Goal: Task Accomplishment & Management: Complete application form

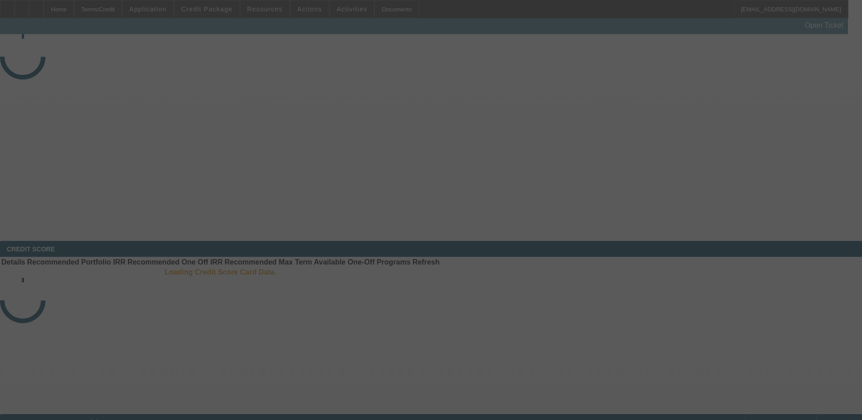
select select "3"
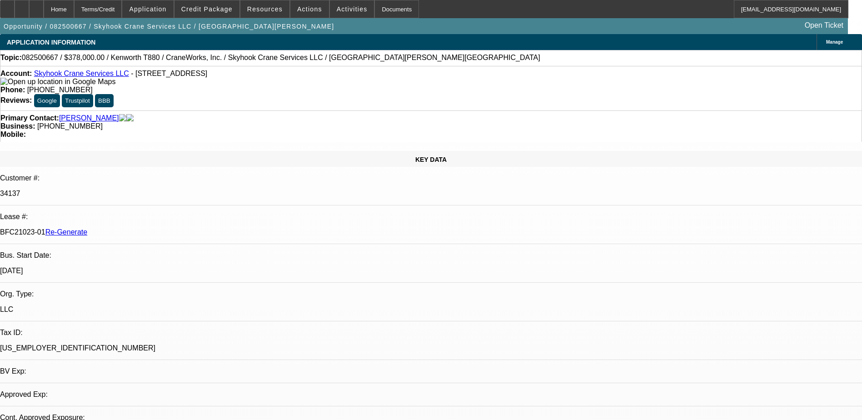
select select "0"
select select "2"
select select "0"
select select "1"
select select "2"
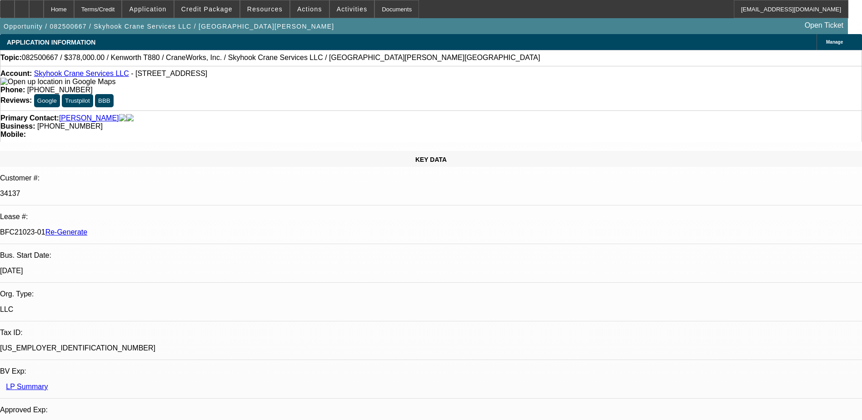
select select "6"
click at [346, 6] on span "Activities" at bounding box center [352, 8] width 31 height 7
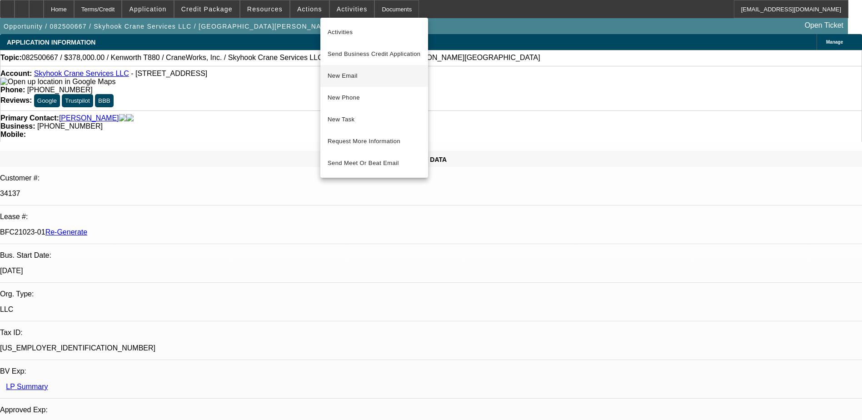
click at [353, 73] on span "New Email" at bounding box center [374, 75] width 93 height 11
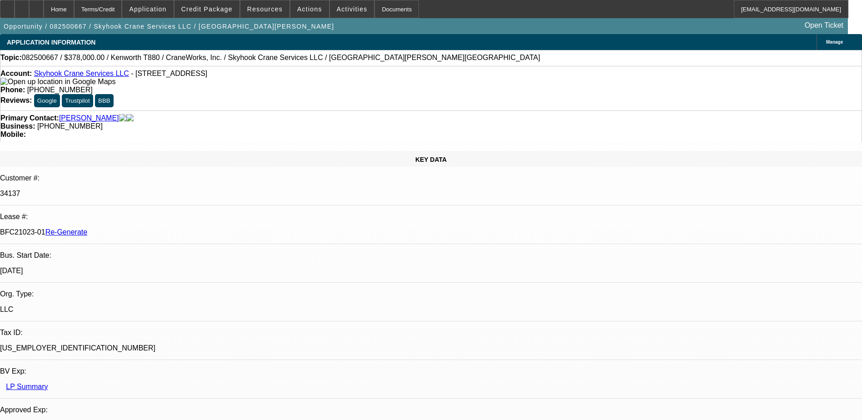
drag, startPoint x: 107, startPoint y: 153, endPoint x: 145, endPoint y: 153, distance: 37.7
click at [145, 228] on div "BFC21023-01 Re-Generate" at bounding box center [431, 232] width 862 height 8
copy p "BFC21023-01"
click at [375, 9] on div "Documents" at bounding box center [397, 9] width 45 height 18
click at [375, 8] on div "Documents" at bounding box center [397, 9] width 45 height 18
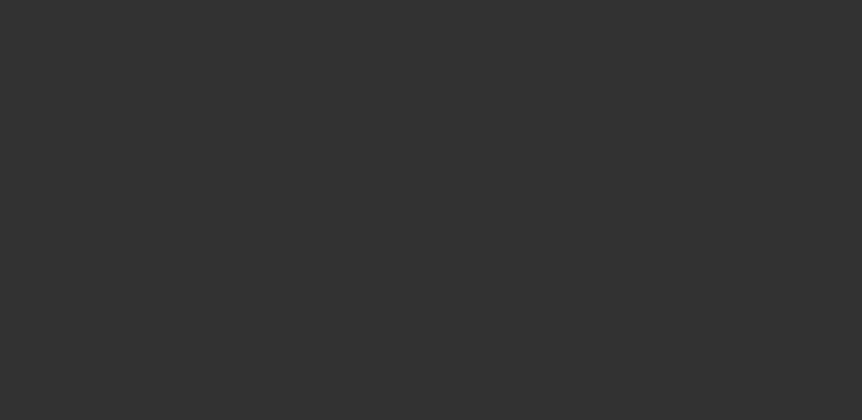
select select "4"
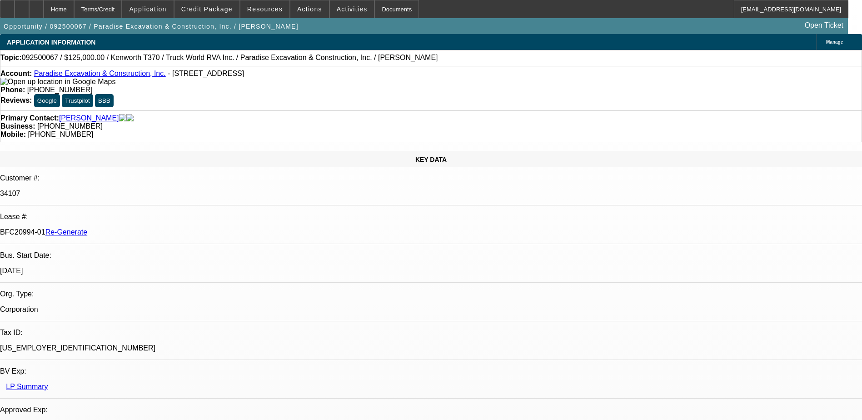
select select "0"
select select "1"
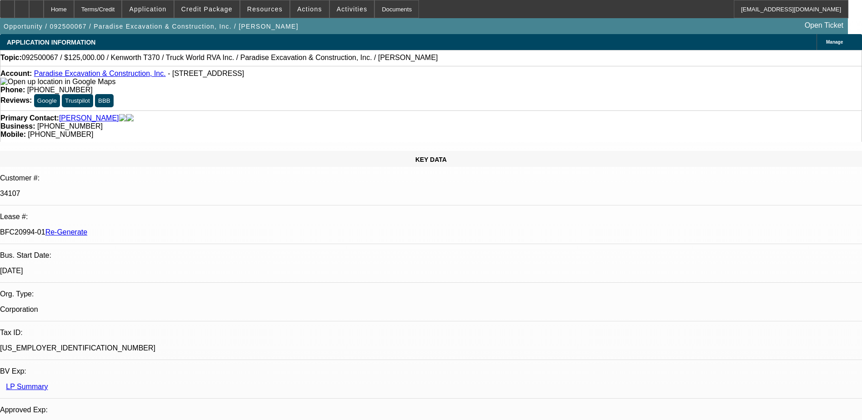
select select "6"
click at [375, 8] on div "Documents" at bounding box center [397, 9] width 45 height 18
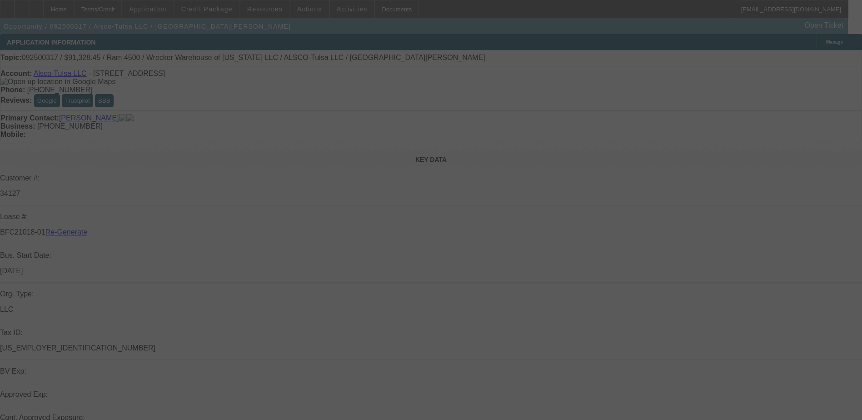
select select "4"
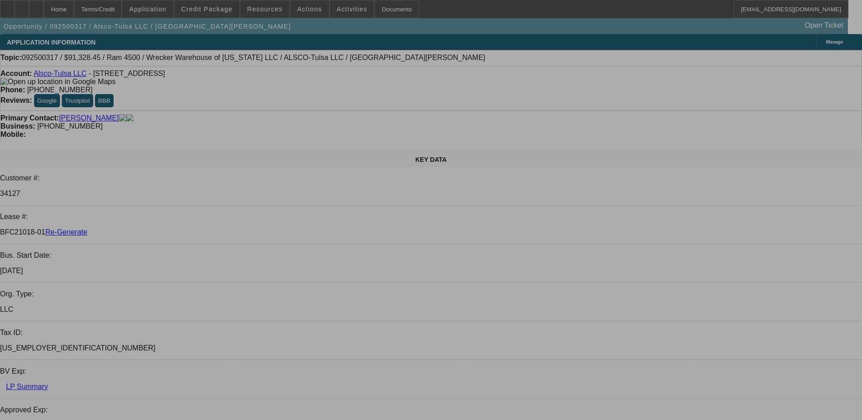
select select "0"
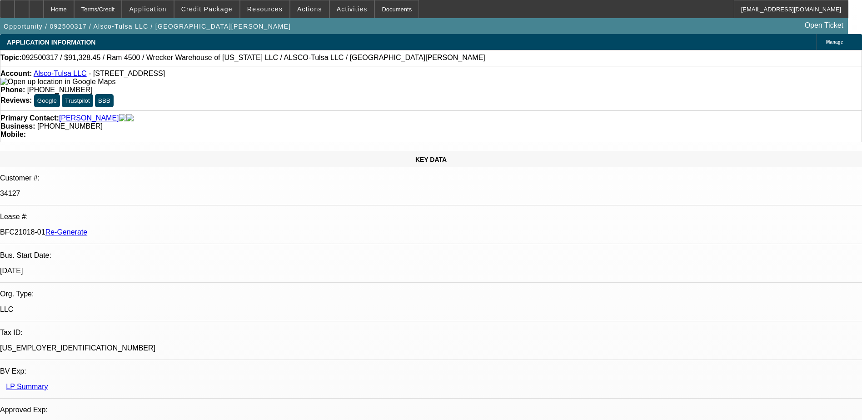
select select "0"
select select "1"
select select "6"
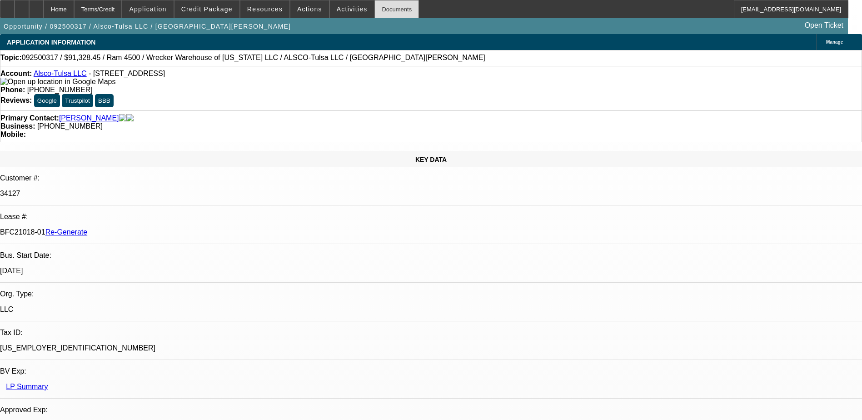
click at [383, 1] on div "Documents" at bounding box center [397, 9] width 45 height 18
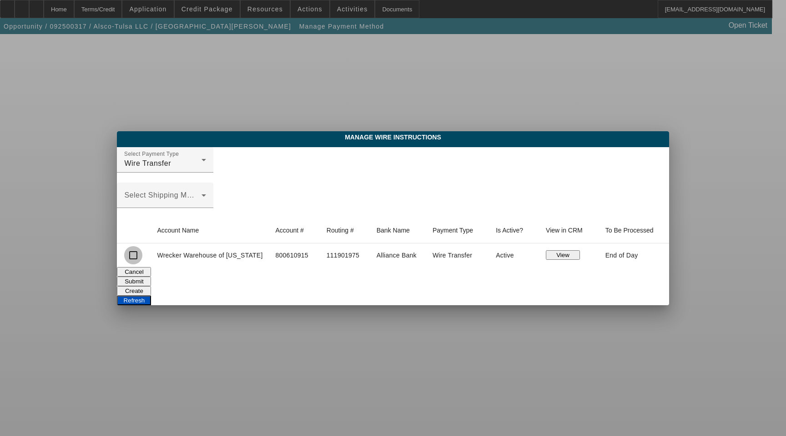
click at [142, 258] on input "checkbox" at bounding box center [133, 255] width 18 height 18
checkbox input "true"
click at [558, 253] on button "View" at bounding box center [563, 255] width 34 height 10
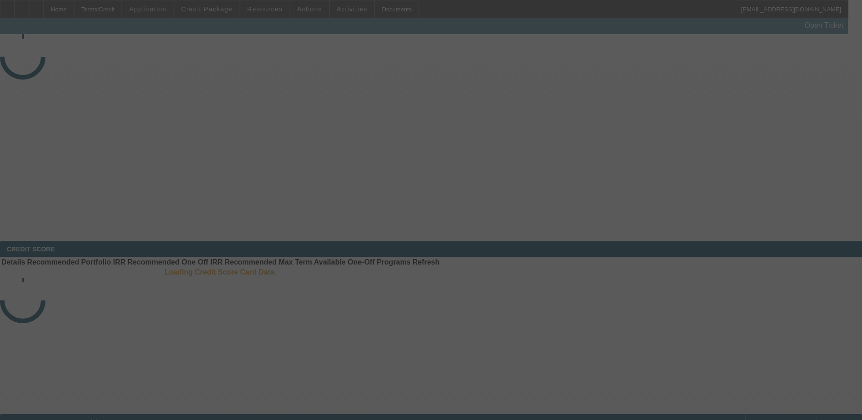
select select "3"
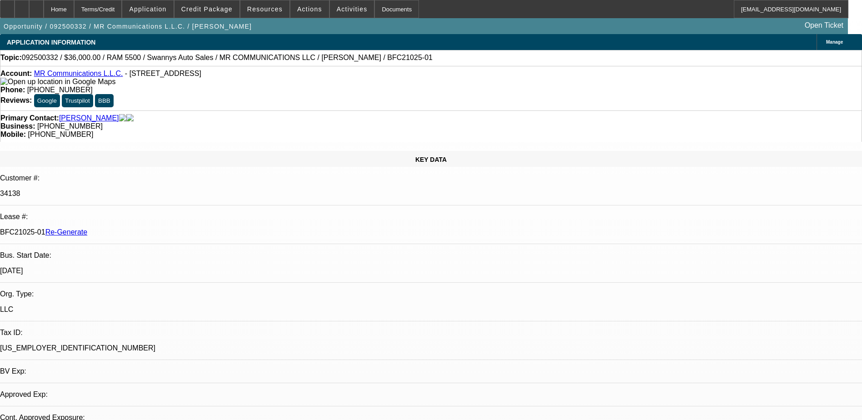
select select "0"
select select "2"
select select "0"
select select "1"
select select "2"
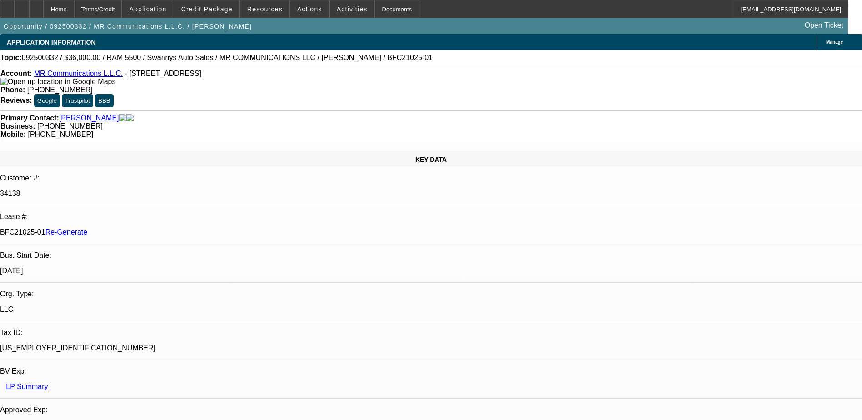
select select "6"
click at [379, 5] on div "Documents" at bounding box center [397, 9] width 45 height 18
click at [330, 2] on span at bounding box center [352, 9] width 45 height 22
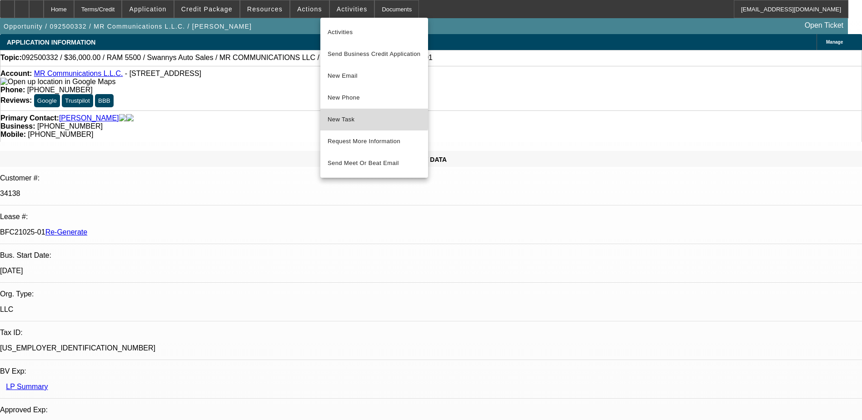
click at [343, 111] on button "New Task" at bounding box center [375, 120] width 108 height 22
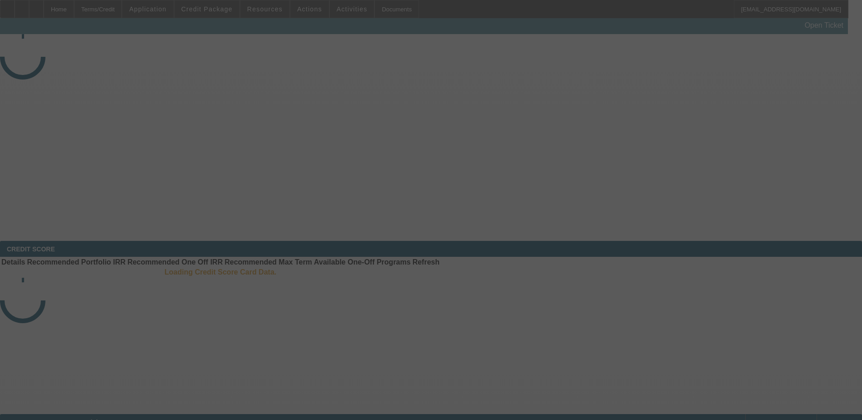
select select "3"
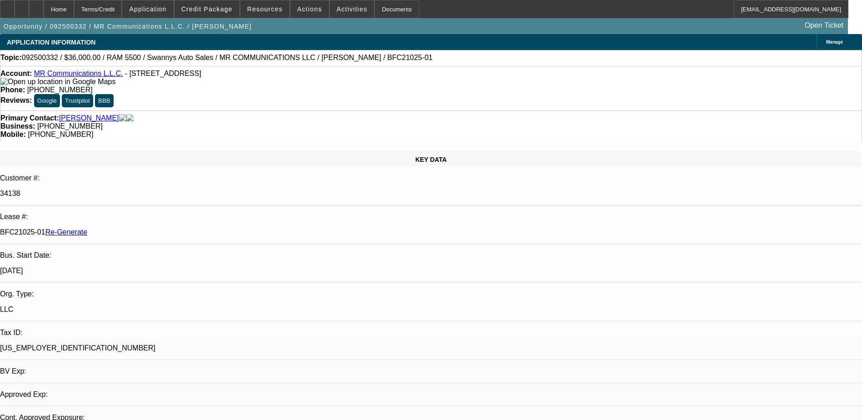
select select "0"
select select "2"
select select "0"
select select "1"
select select "2"
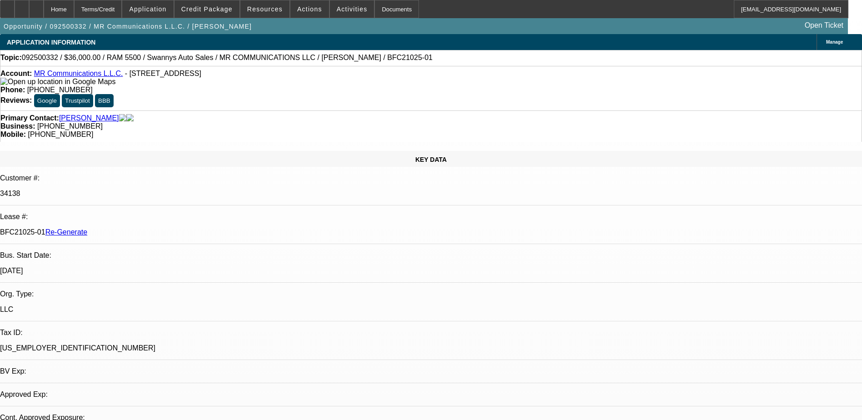
select select "6"
click at [381, 6] on div "Documents" at bounding box center [397, 9] width 45 height 18
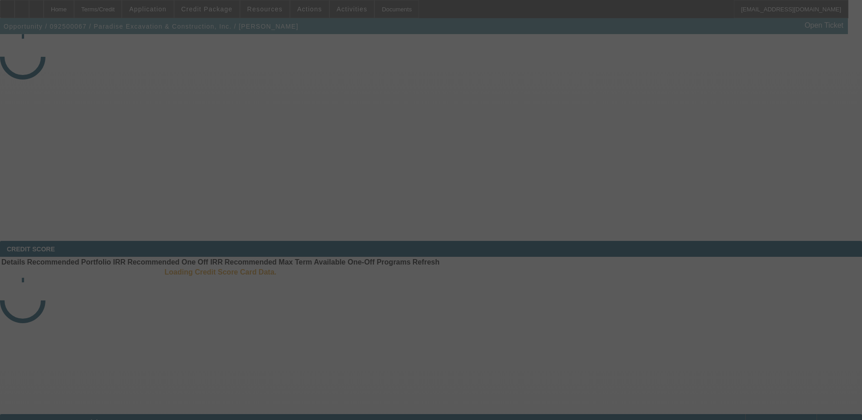
select select "4"
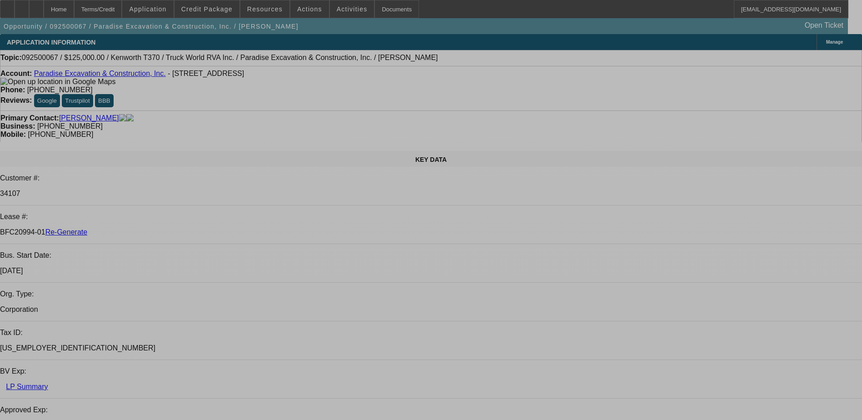
select select "0"
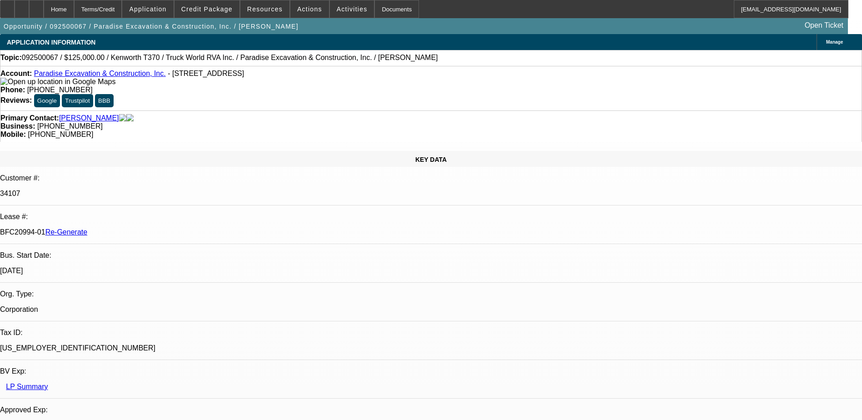
select select "1"
select select "6"
click at [380, 5] on div "Documents" at bounding box center [397, 9] width 45 height 18
drag, startPoint x: 442, startPoint y: 270, endPoint x: 376, endPoint y: 226, distance: 80.3
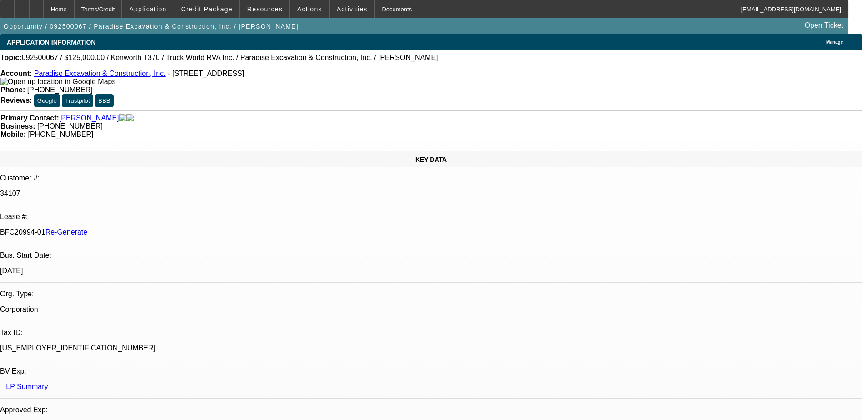
click at [122, 6] on div "Terms/Credit" at bounding box center [98, 9] width 48 height 18
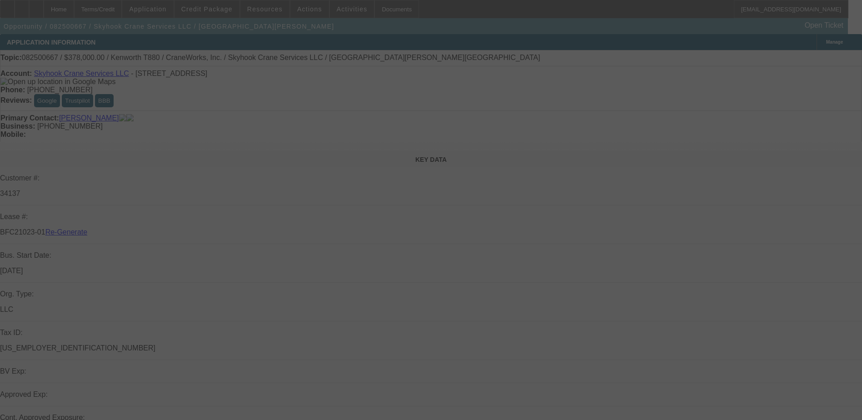
select select "3"
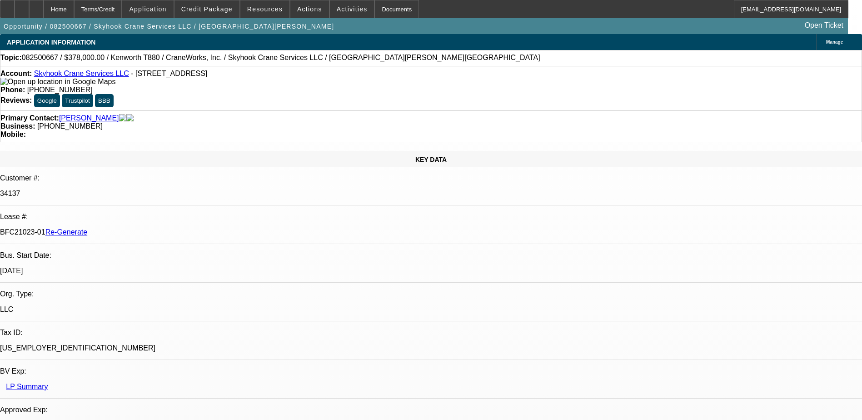
select select "0"
select select "2"
select select "0"
select select "1"
select select "2"
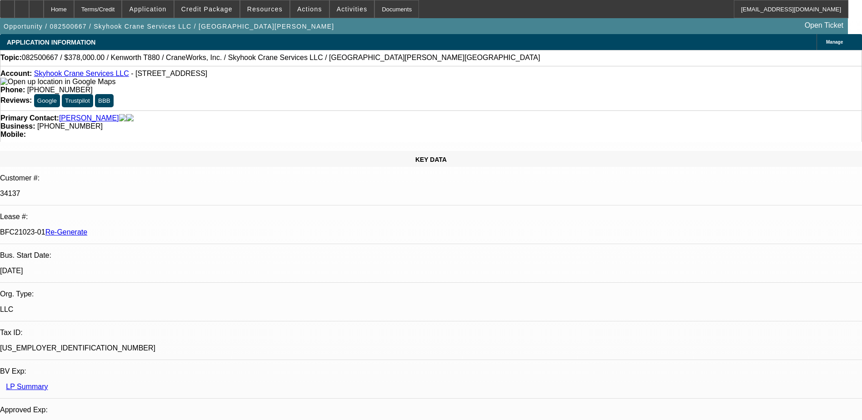
select select "6"
click at [382, 10] on div "Documents" at bounding box center [397, 9] width 45 height 18
type input "g"
click at [384, 12] on div "Documents" at bounding box center [397, 9] width 45 height 18
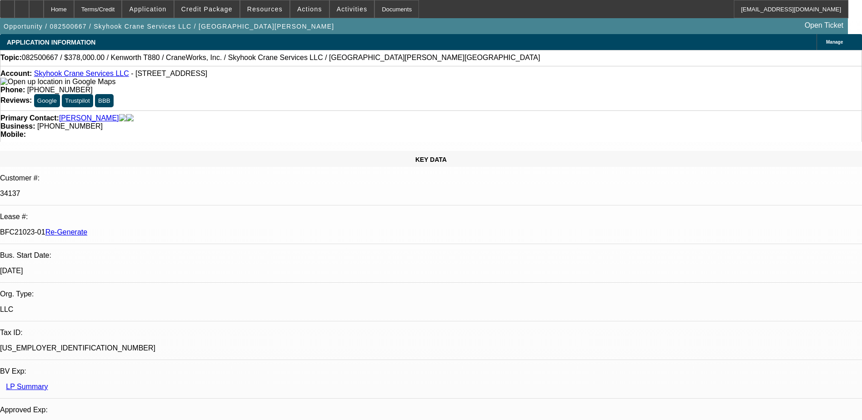
click at [429, 18] on div "Opportunity / 082500667 / Skyhook Crane Services LLC / Holland, George Open Tic…" at bounding box center [424, 26] width 848 height 16
type input "t"
click at [212, 3] on span at bounding box center [207, 9] width 65 height 22
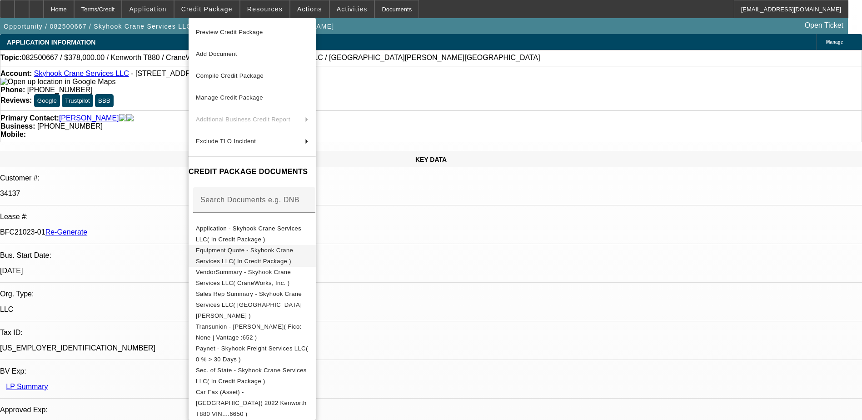
click at [260, 253] on span "Equipment Quote - Skyhook Crane Services LLC( In Credit Package )" at bounding box center [244, 256] width 97 height 18
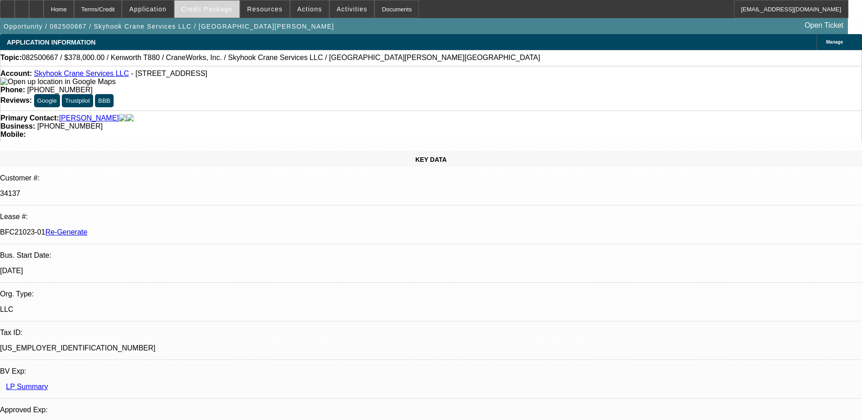
click at [222, 5] on span "Credit Package" at bounding box center [206, 8] width 51 height 7
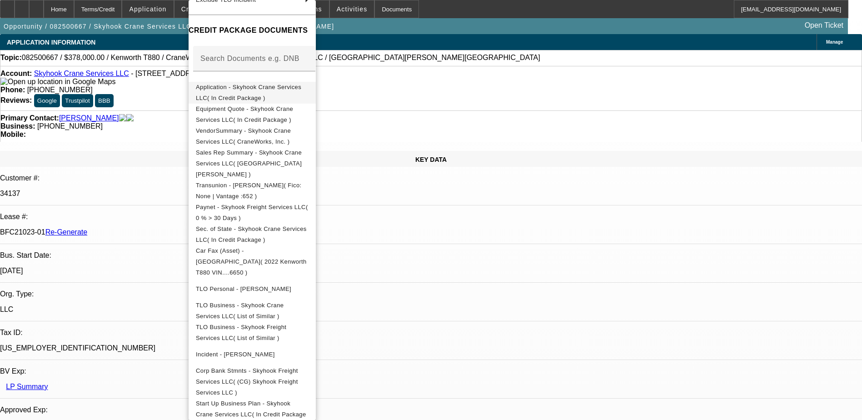
scroll to position [136, 0]
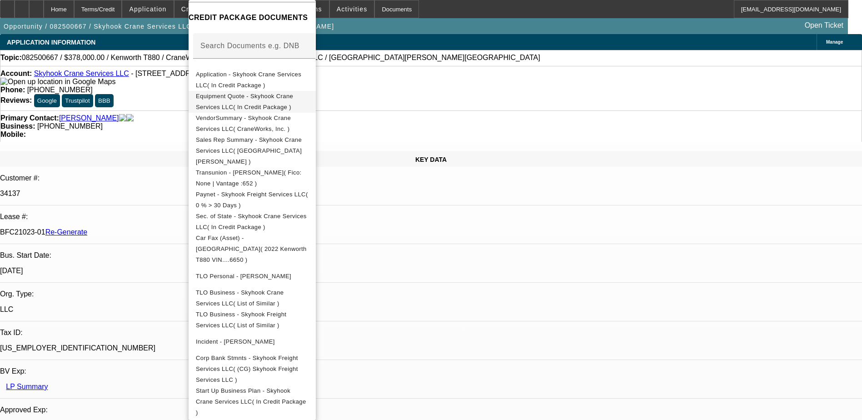
click at [265, 91] on button "Equipment Quote - Skyhook Crane Services LLC( In Credit Package )" at bounding box center [252, 102] width 127 height 22
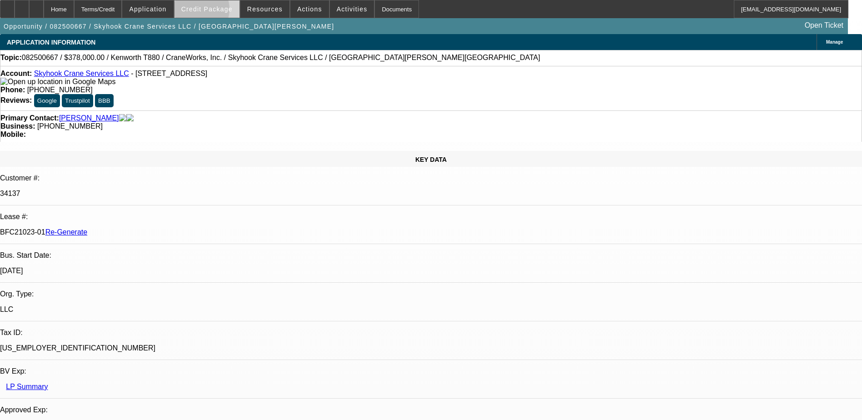
click at [210, 11] on span "Credit Package" at bounding box center [206, 8] width 51 height 7
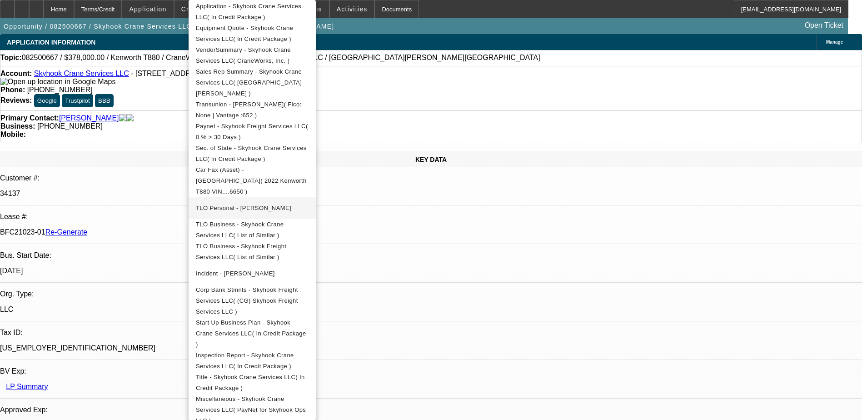
scroll to position [227, 0]
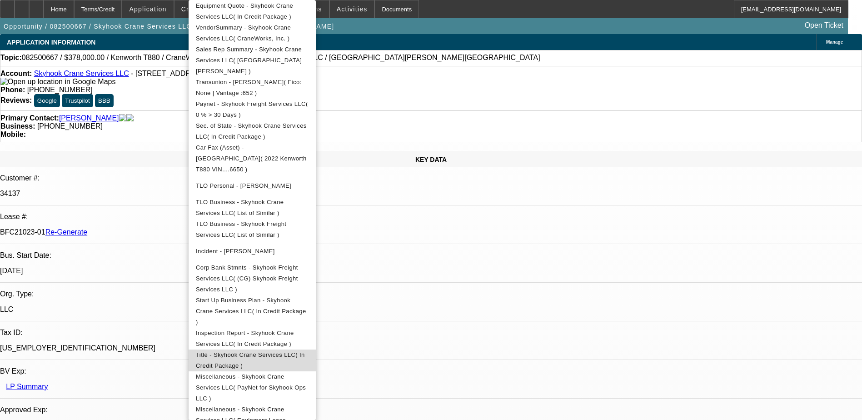
click at [291, 351] on span "Title - Skyhook Crane Services LLC( In Credit Package )" at bounding box center [250, 360] width 109 height 18
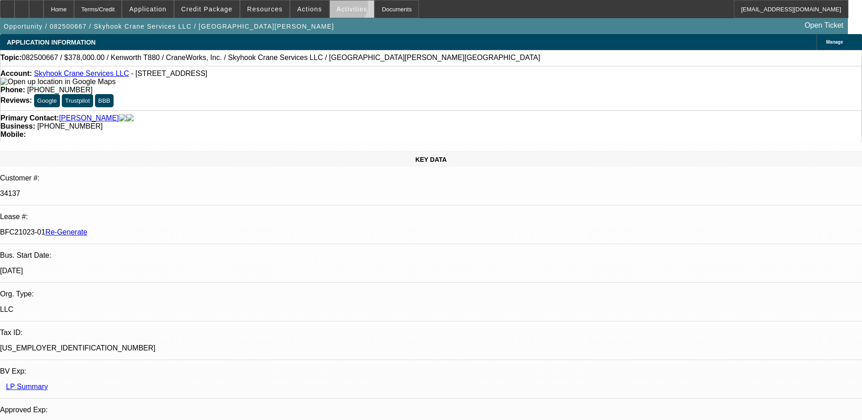
click at [337, 7] on span "Activities" at bounding box center [352, 8] width 31 height 7
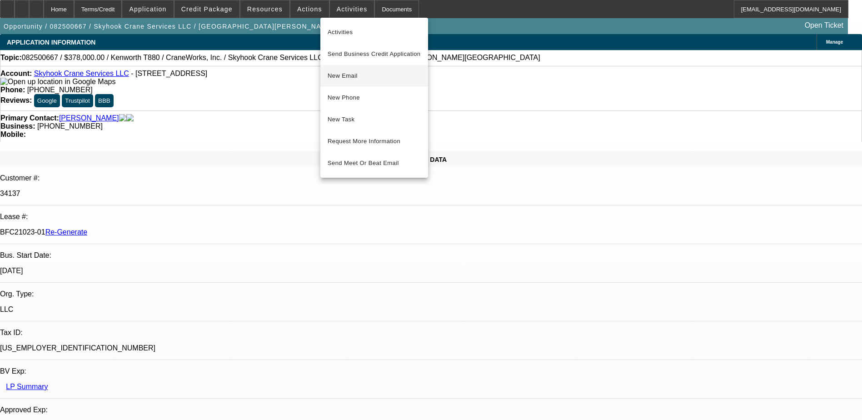
click at [342, 74] on span "New Email" at bounding box center [374, 75] width 93 height 11
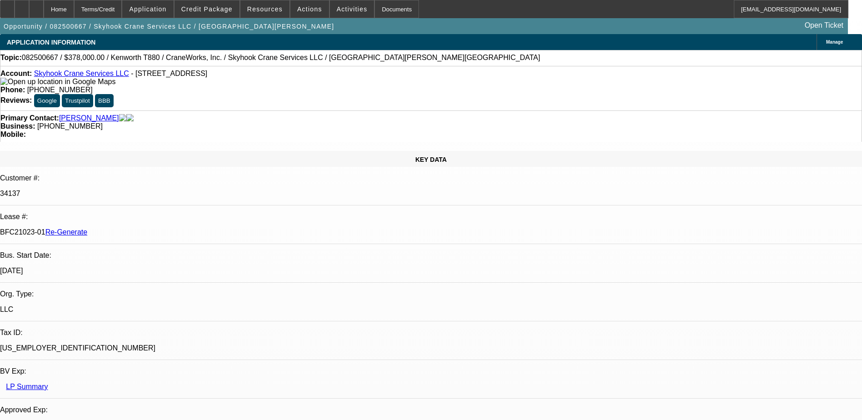
scroll to position [136, 0]
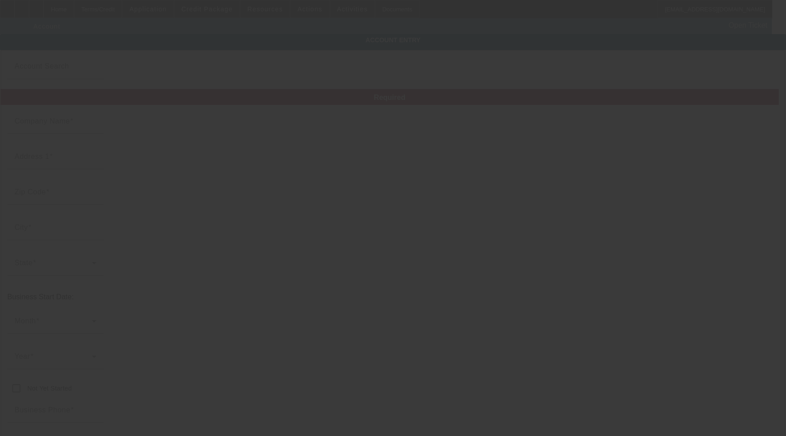
type input "Skyhook Crane Services LLC"
type input "210 Star Thistle Trl"
type input "78628"
type input "Georgetown"
type input "[PHONE_NUMBER]"
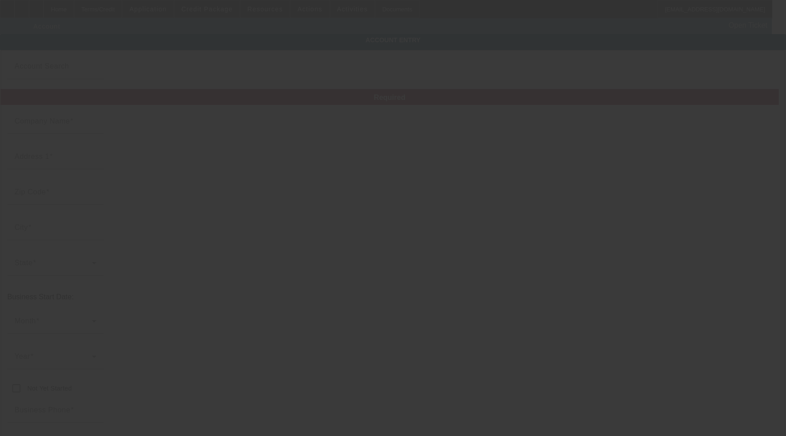
type input "Williamson"
type input "[US_EMPLOYER_IDENTIFICATION_NUMBER]"
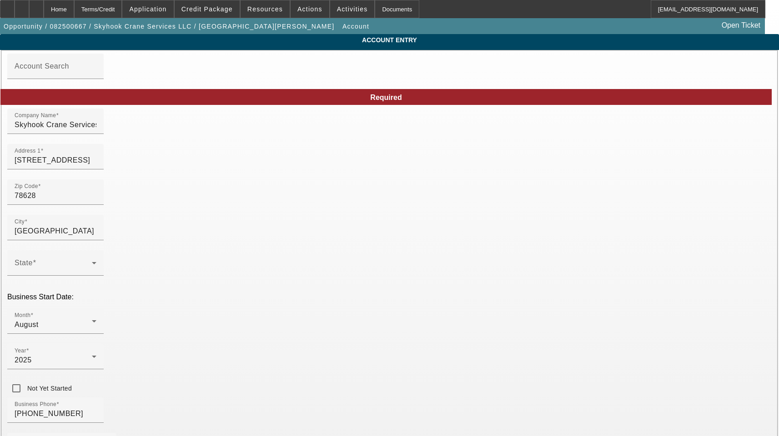
type input "8/25/2025"
click at [96, 165] on input "210 Star Thistle Trl" at bounding box center [56, 160] width 82 height 11
type input "201 Star Thistle Trl"
drag, startPoint x: 470, startPoint y: 217, endPoint x: 469, endPoint y: 207, distance: 10.0
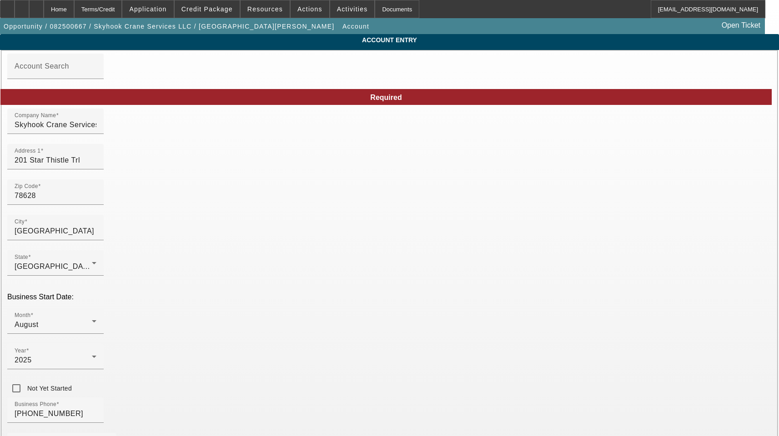
paste input "gholland@skyhookcraneservice.com"
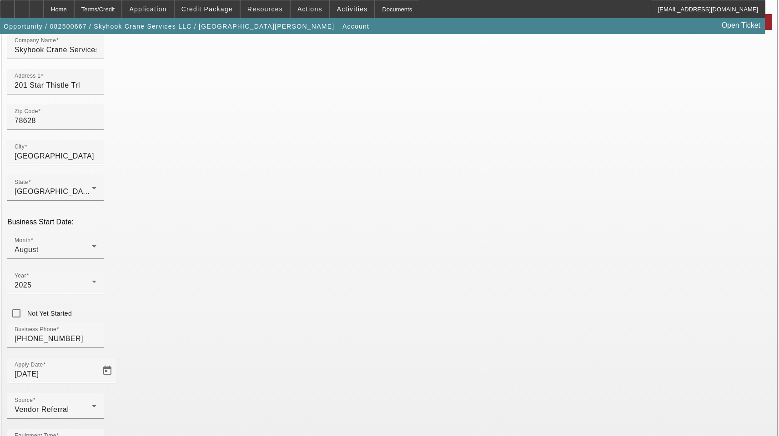
scroll to position [100, 0]
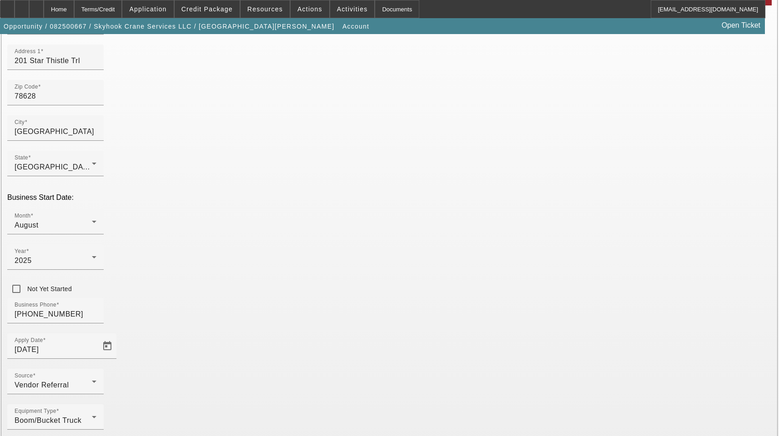
type input "gholland@skyhookcraneservice.com"
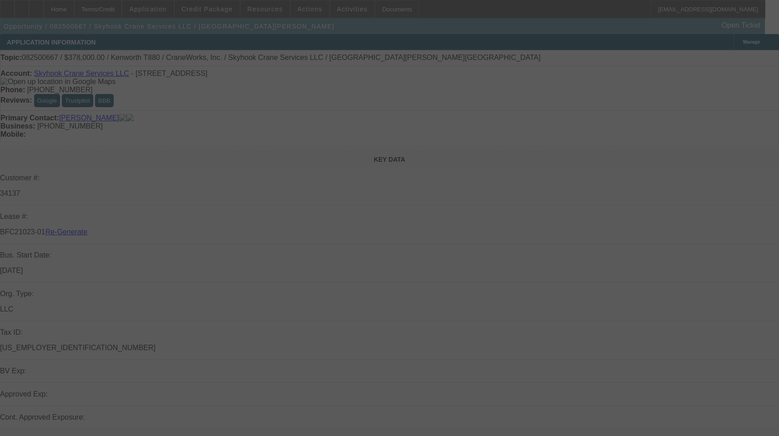
select select "3"
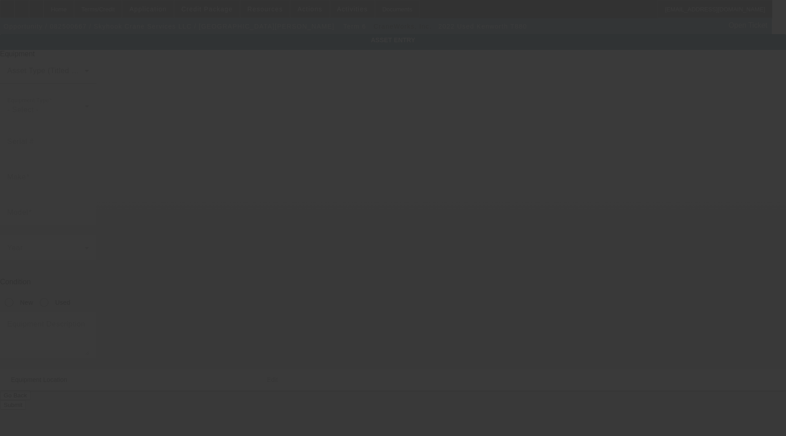
type input "[US_VEHICLE_IDENTIFICATION_NUMBER]"
type input "Kenworth"
type input "T880"
radio input "true"
type textarea "with"
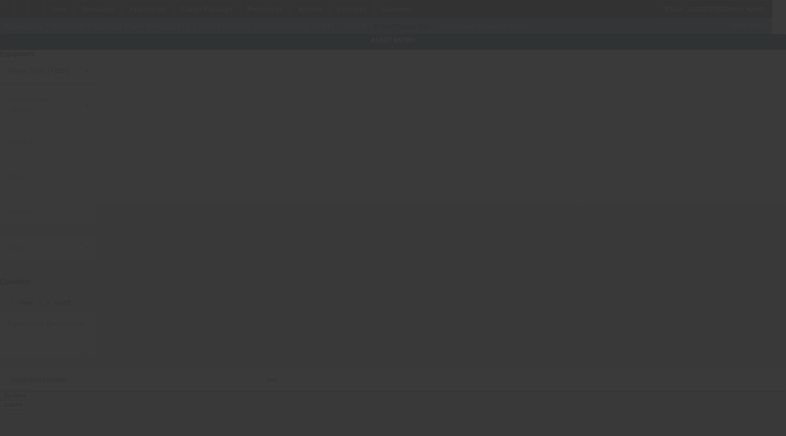
type input "[STREET_ADDRESS]"
type input "[GEOGRAPHIC_DATA]"
type input "78628"
type input "[PERSON_NAME]"
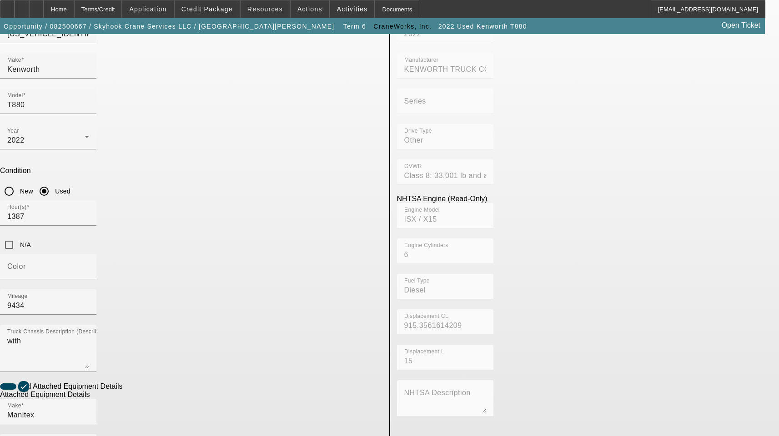
scroll to position [185, 0]
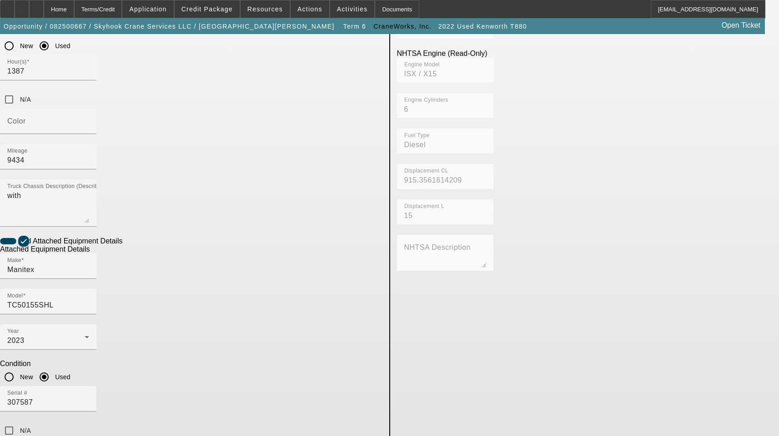
scroll to position [276, 0]
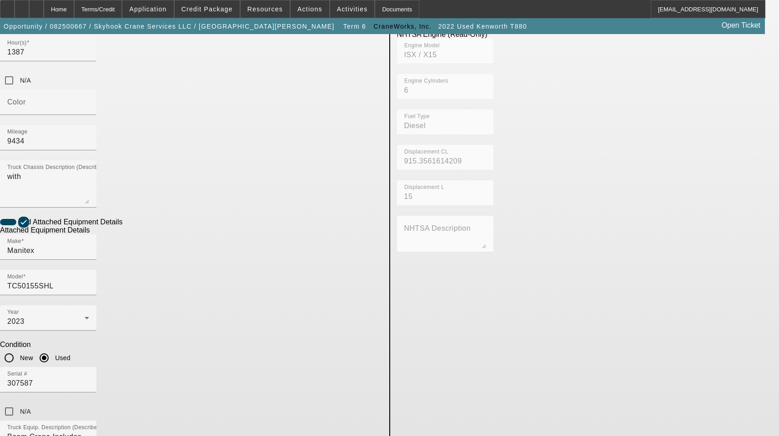
drag, startPoint x: 222, startPoint y: 337, endPoint x: 220, endPoint y: 331, distance: 6.1
drag, startPoint x: 219, startPoint y: 331, endPoint x: 63, endPoint y: 339, distance: 156.6
click at [63, 339] on app-asset-collateral-manage "ASSET ENTRY Delete asset USER INPUT - CHASSIS Asset Type (Titled or Non-Titled)…" at bounding box center [389, 199] width 779 height 882
paste input "gholland@skyhookcraneservice.com"
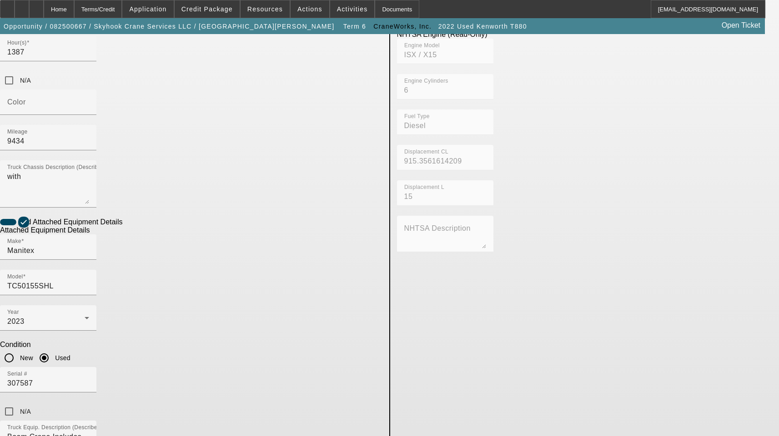
drag, startPoint x: 263, startPoint y: 331, endPoint x: 10, endPoint y: 333, distance: 253.2
click at [12, 333] on app-asset-collateral-manage "ASSET ENTRY Delete asset USER INPUT - CHASSIS Asset Type (Titled or Non-Titled)…" at bounding box center [389, 199] width 779 height 882
paste input "320 Green Acres"
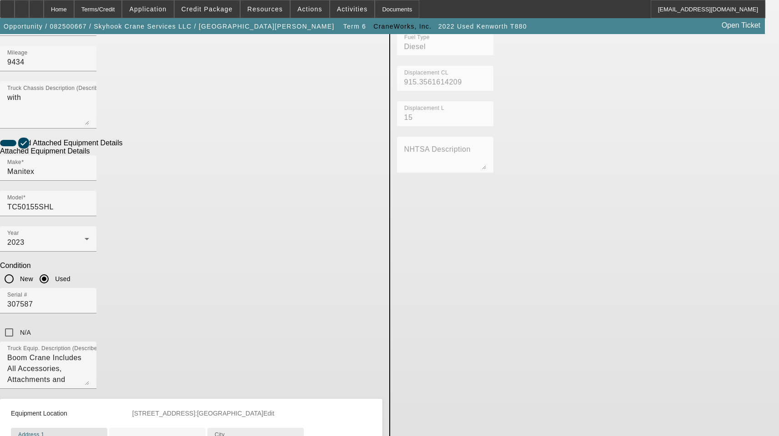
scroll to position [367, 0]
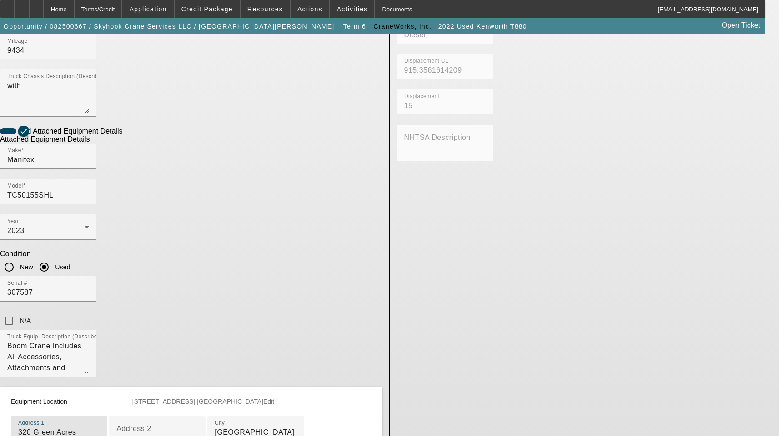
type input "320 Green Acres"
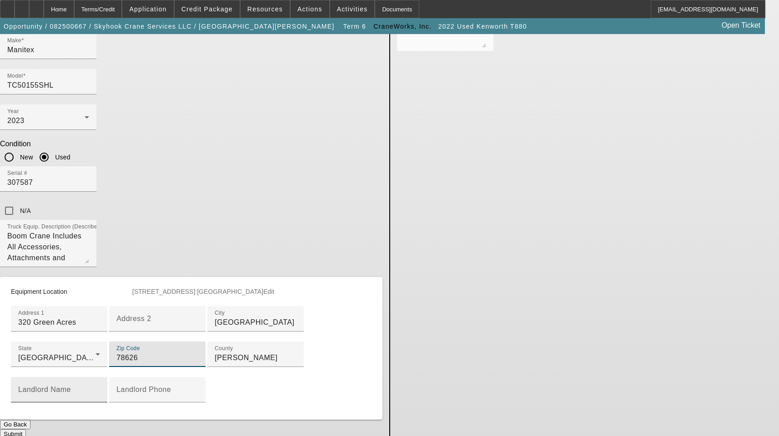
scroll to position [496, 0]
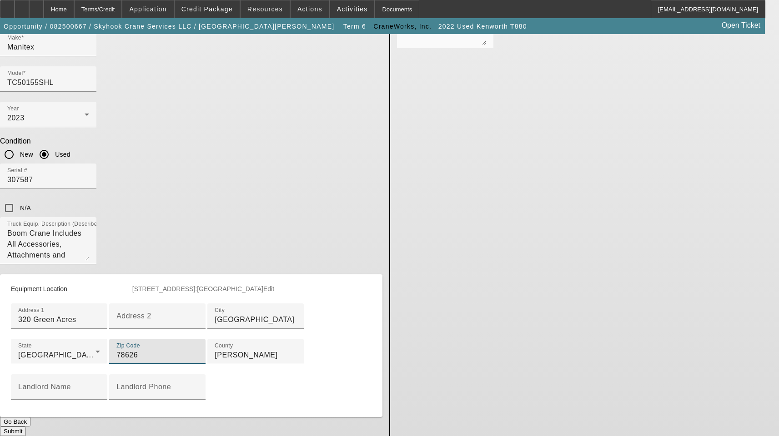
type input "78626"
click at [26, 427] on button "Submit" at bounding box center [13, 432] width 26 height 10
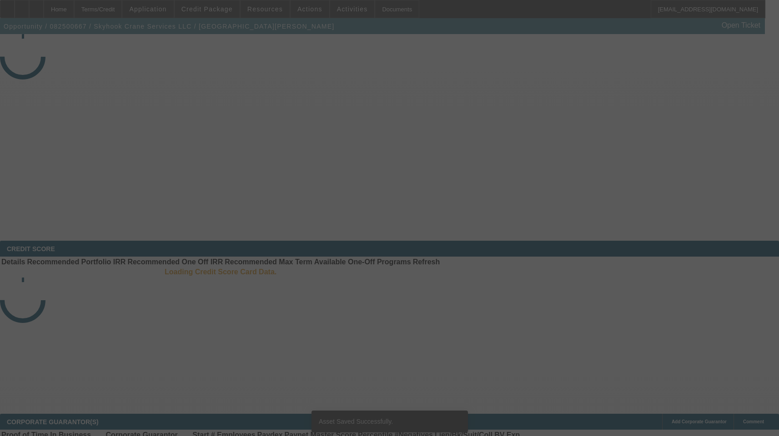
select select "3"
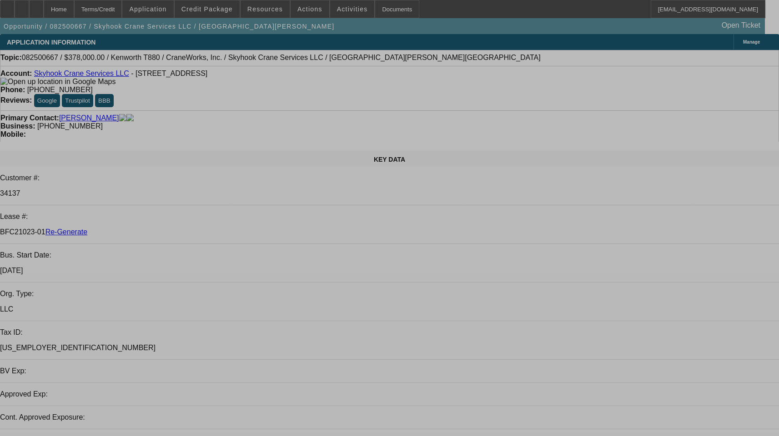
select select "0"
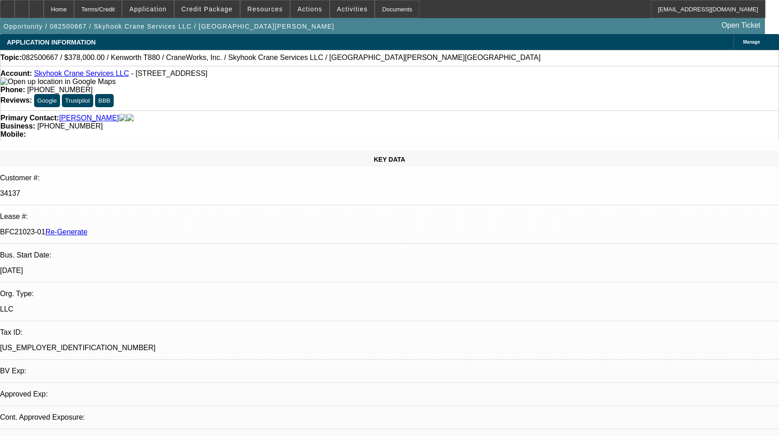
select select "2"
select select "0"
select select "6"
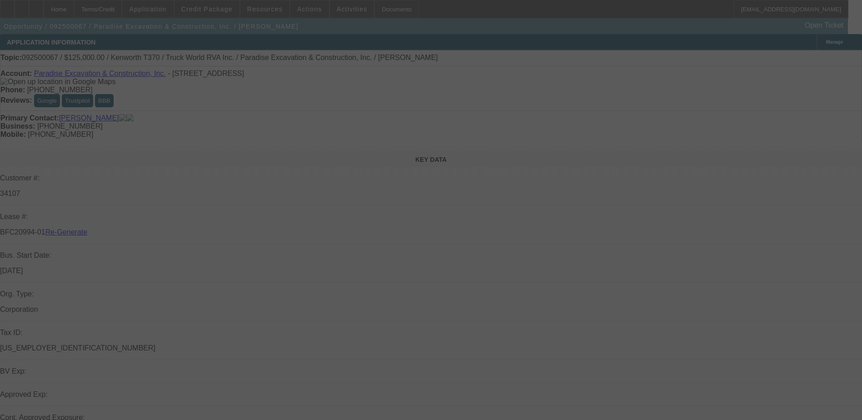
select select "4"
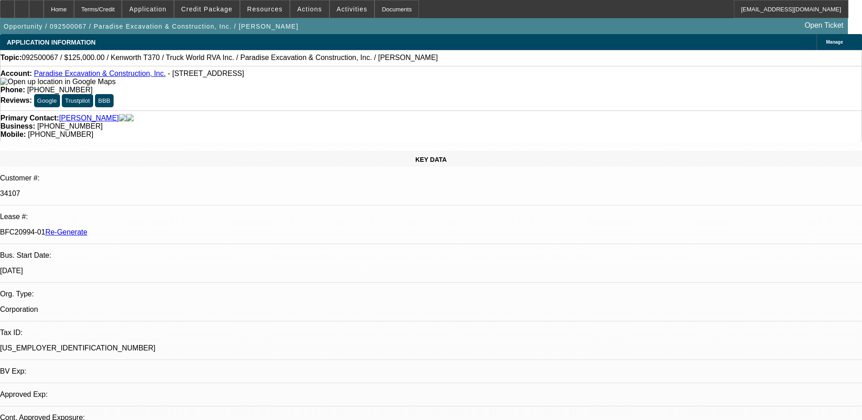
select select "0"
select select "1"
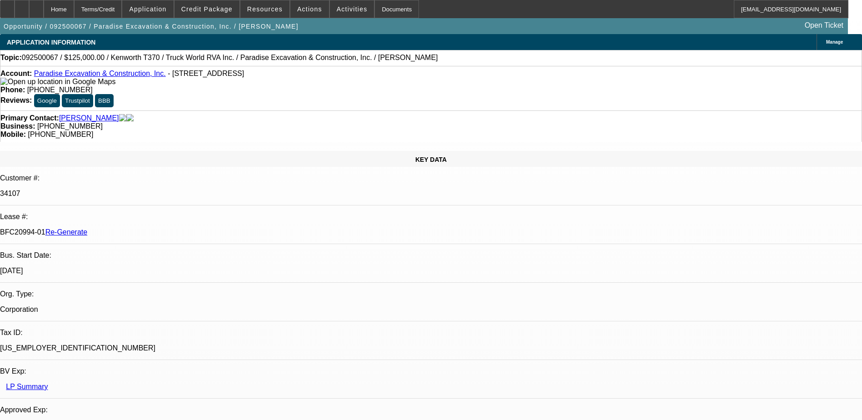
select select "6"
click at [382, 9] on div "Documents" at bounding box center [397, 9] width 45 height 18
drag, startPoint x: 415, startPoint y: 87, endPoint x: 410, endPoint y: 85, distance: 5.5
click at [415, 87] on div "Account: Paradise Excavation & Construction, Inc. - [STREET_ADDRESS] Phone: [PH…" at bounding box center [431, 88] width 862 height 45
click at [122, 5] on div "Terms/Credit" at bounding box center [98, 9] width 48 height 18
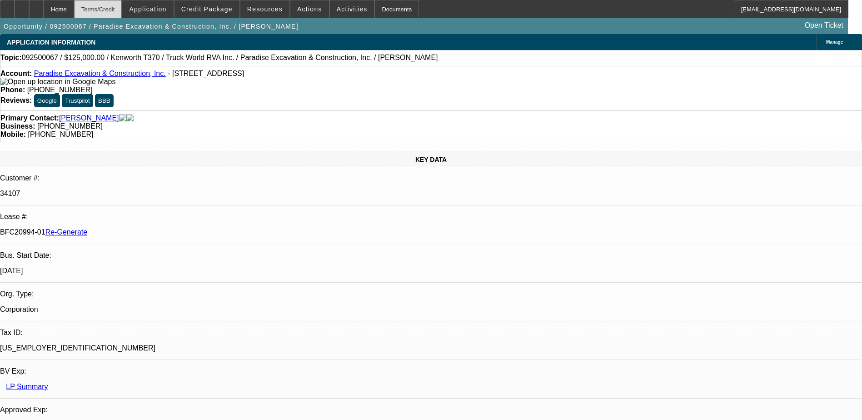
scroll to position [1386, 0]
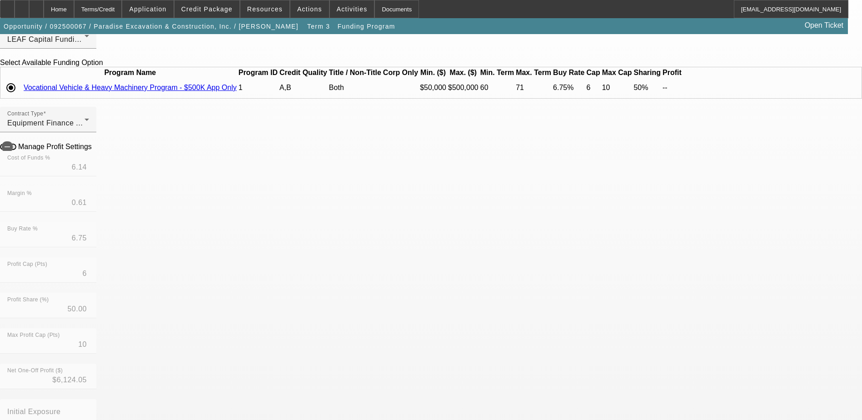
scroll to position [182, 0]
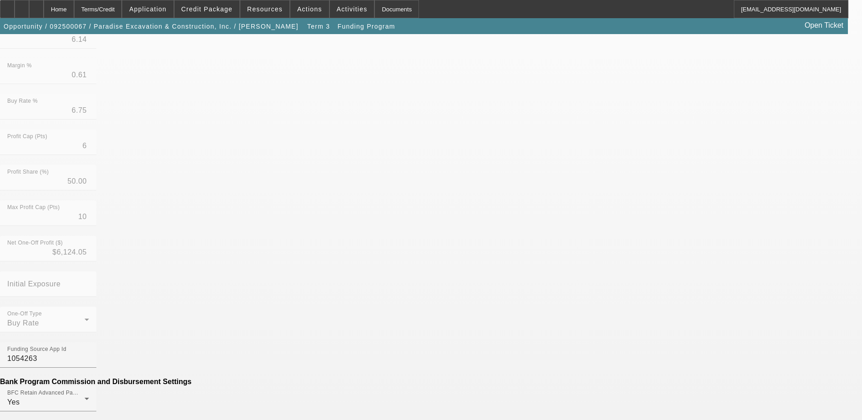
click at [342, 320] on mat-option "No" at bounding box center [365, 320] width 119 height 22
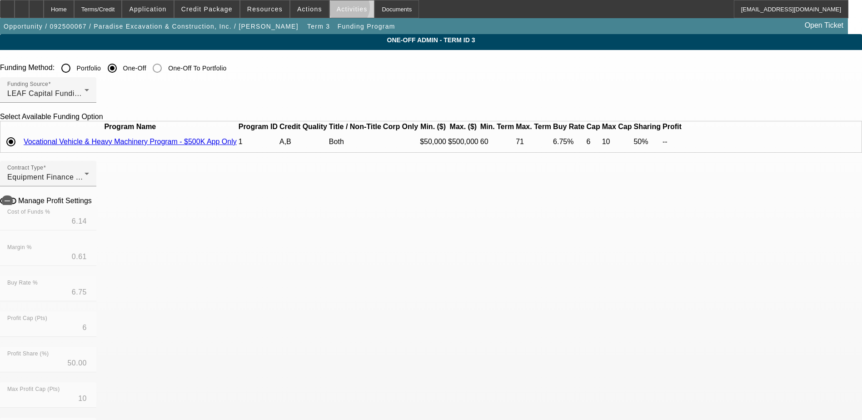
click at [340, 10] on span "Activities" at bounding box center [352, 8] width 31 height 7
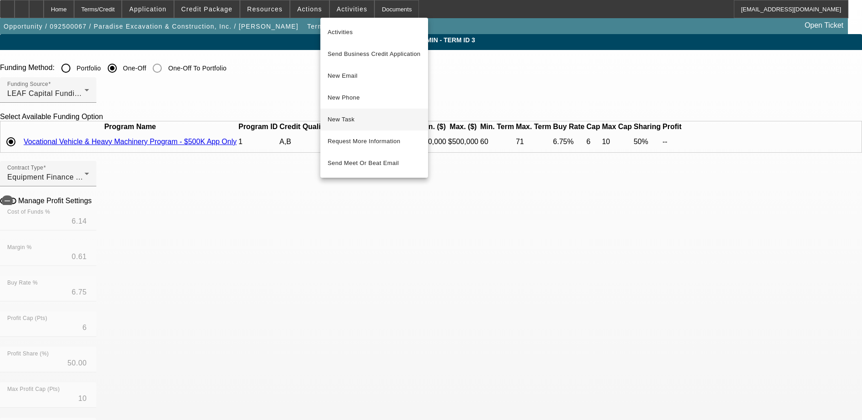
click at [351, 115] on span "New Task" at bounding box center [374, 119] width 93 height 11
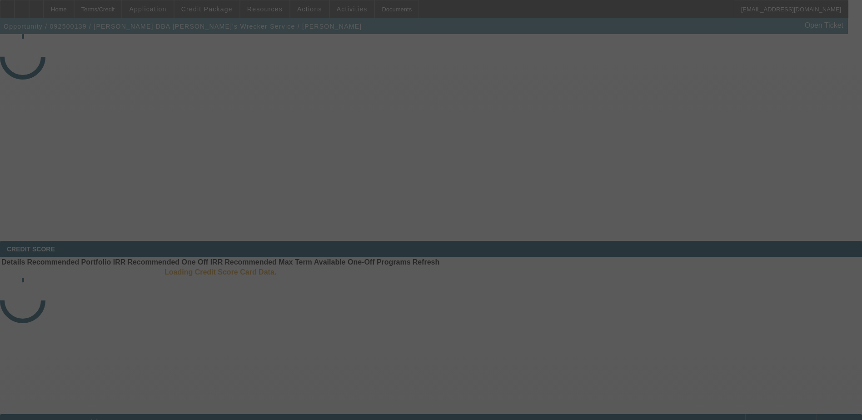
select select "4"
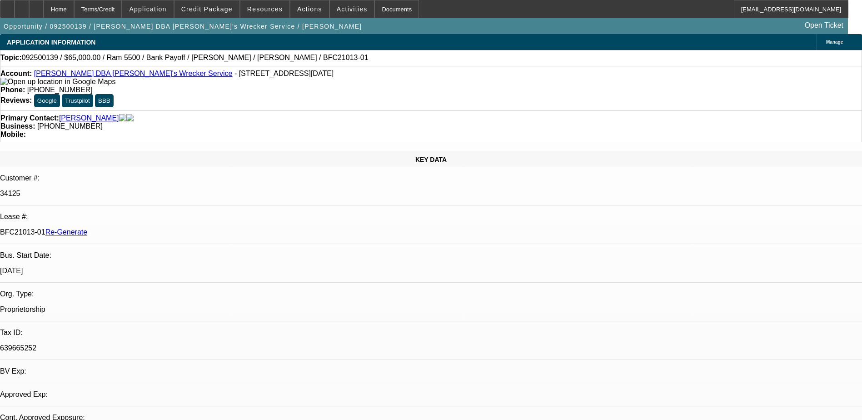
select select "0"
select select "1"
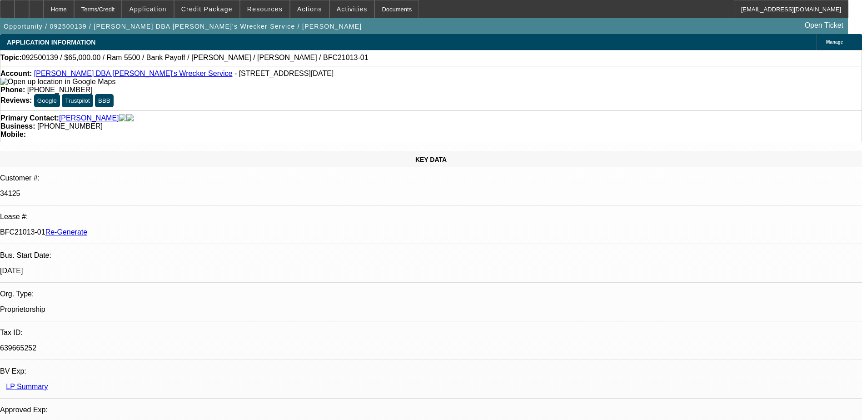
select select "6"
click at [375, 6] on div "Documents" at bounding box center [397, 9] width 45 height 18
